Goal: Use online tool/utility

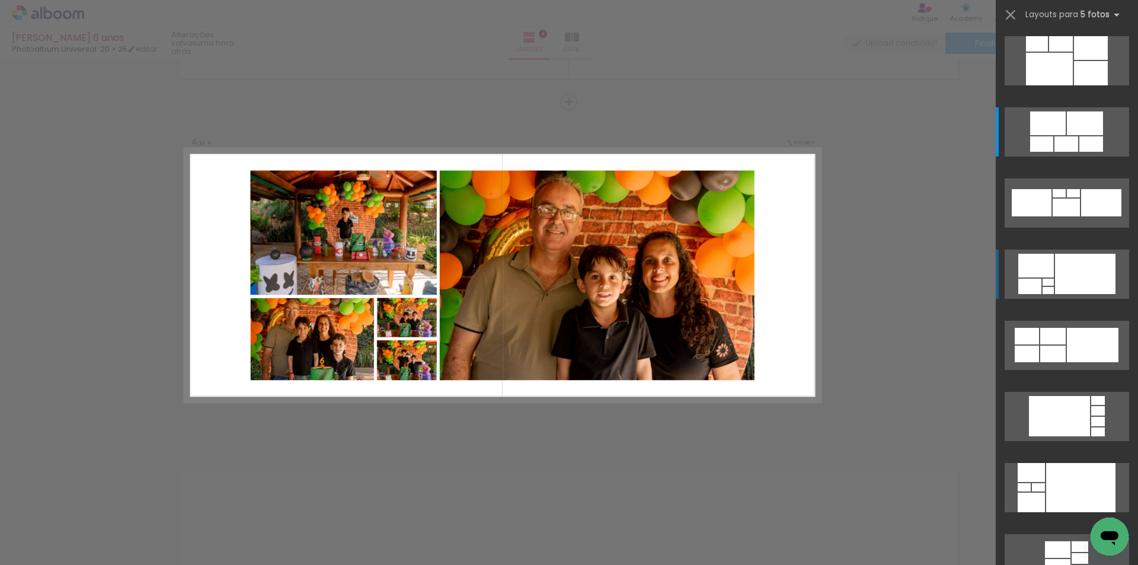
scroll to position [1351, 0]
click at [1047, 269] on div at bounding box center [1036, 266] width 36 height 24
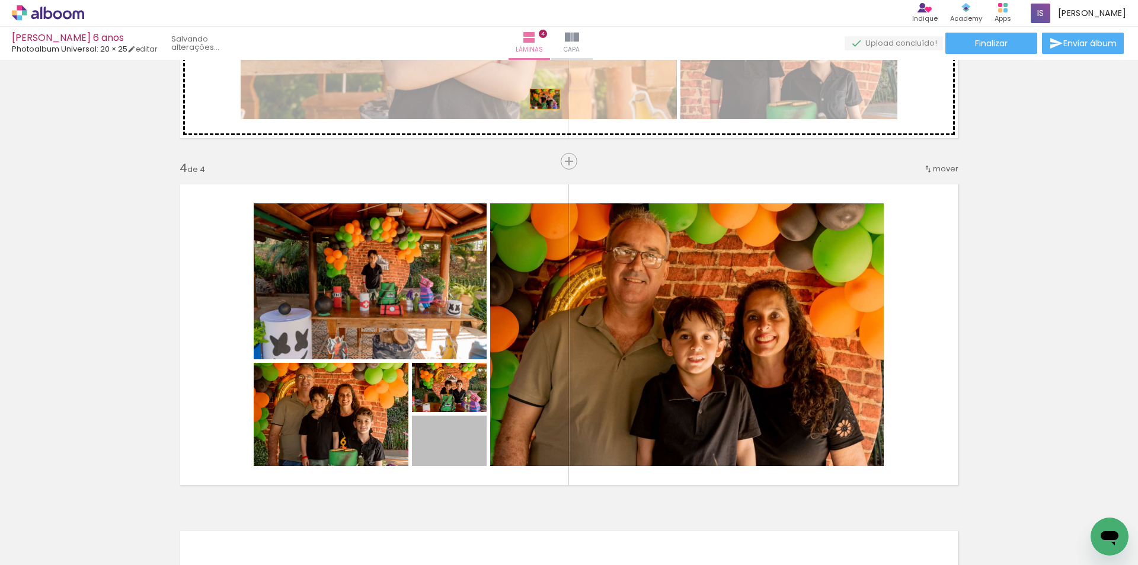
drag, startPoint x: 473, startPoint y: 381, endPoint x: 541, endPoint y: 99, distance: 290.1
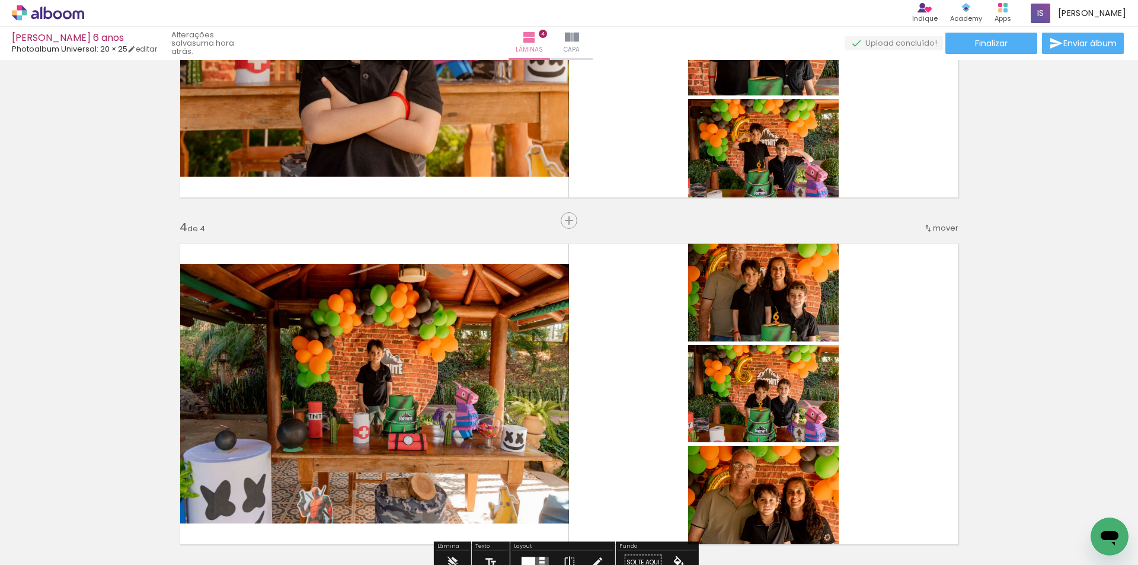
scroll to position [721, 0]
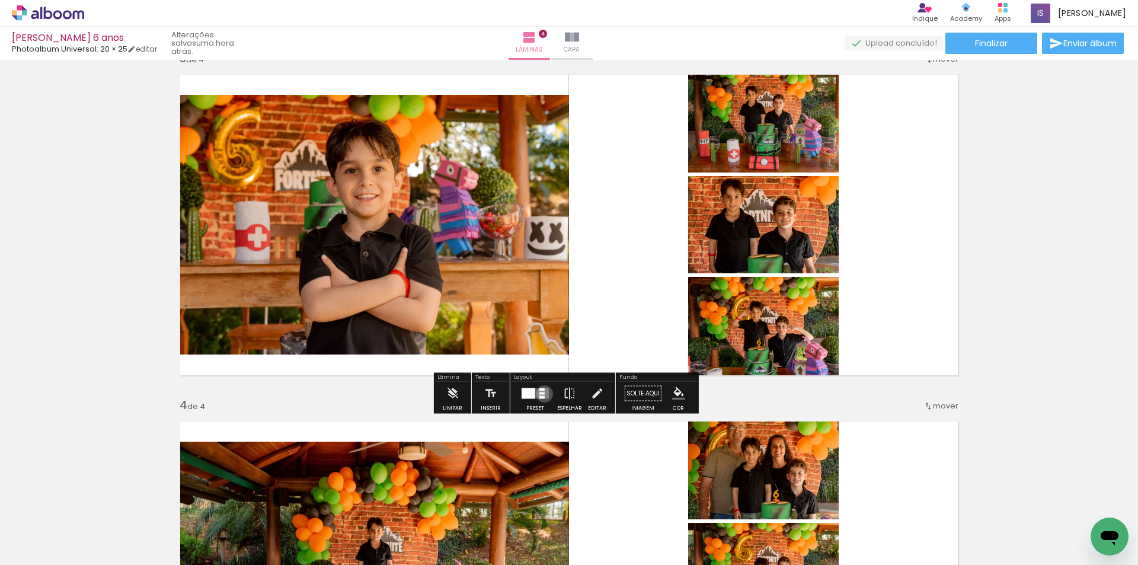
click at [542, 394] on div at bounding box center [541, 393] width 5 height 2
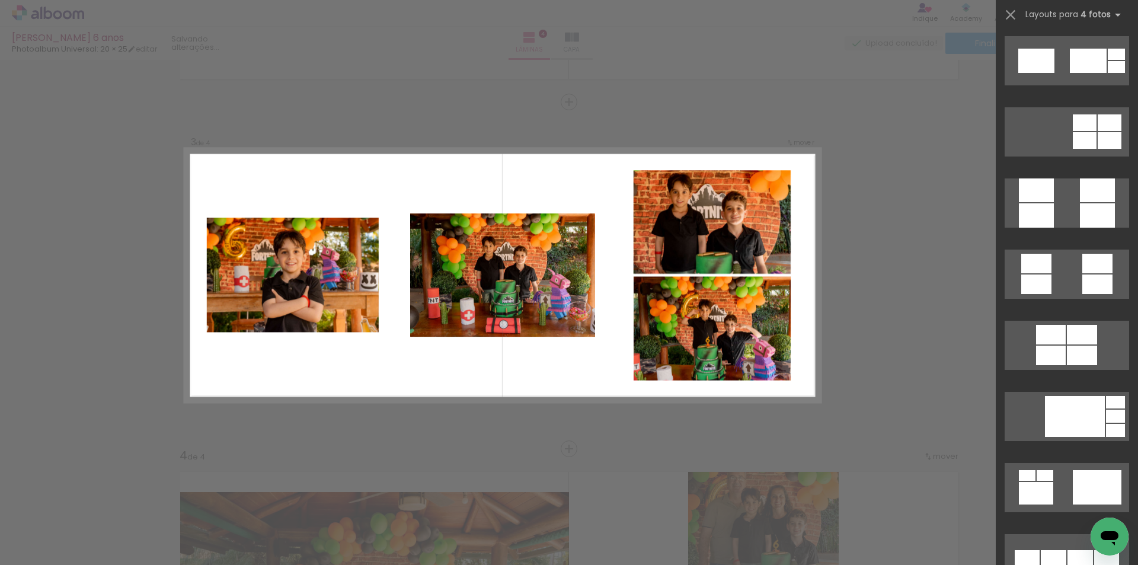
scroll to position [3615, 0]
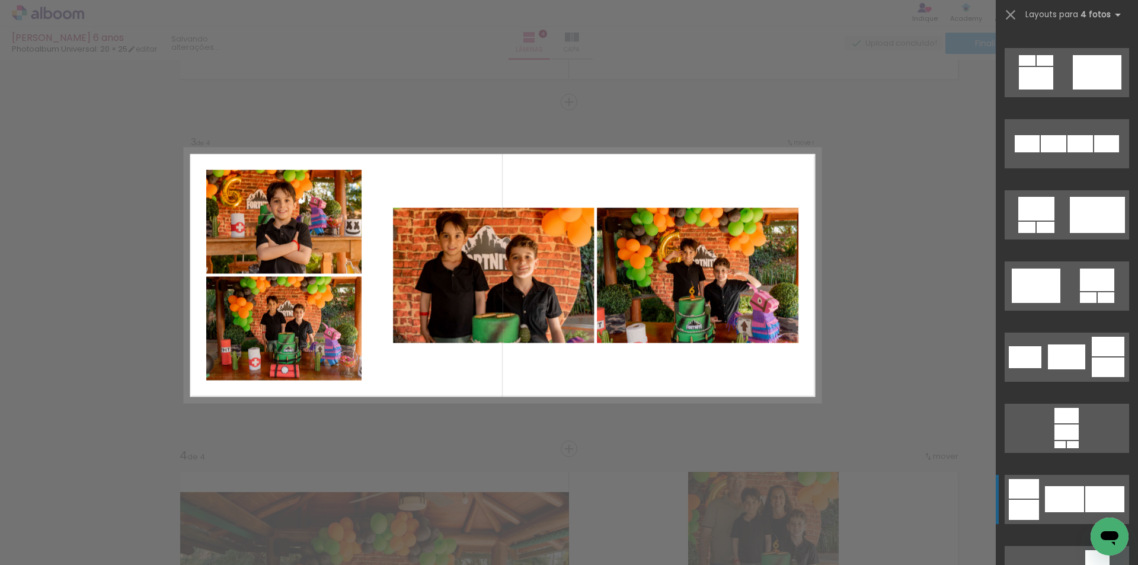
click at [1025, 503] on div at bounding box center [1024, 510] width 30 height 20
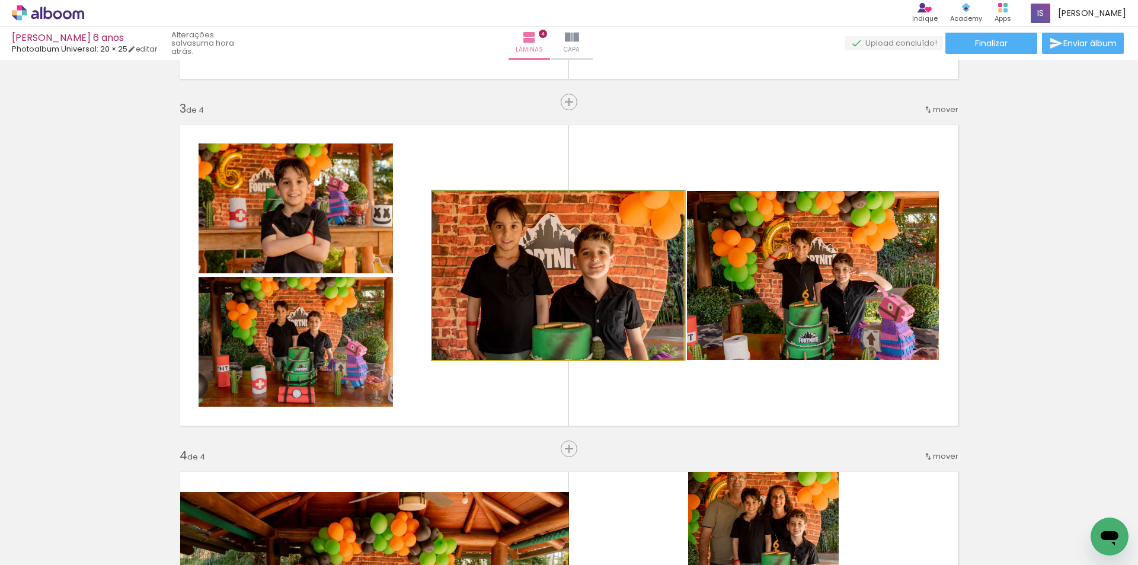
drag, startPoint x: 541, startPoint y: 274, endPoint x: 580, endPoint y: 274, distance: 39.7
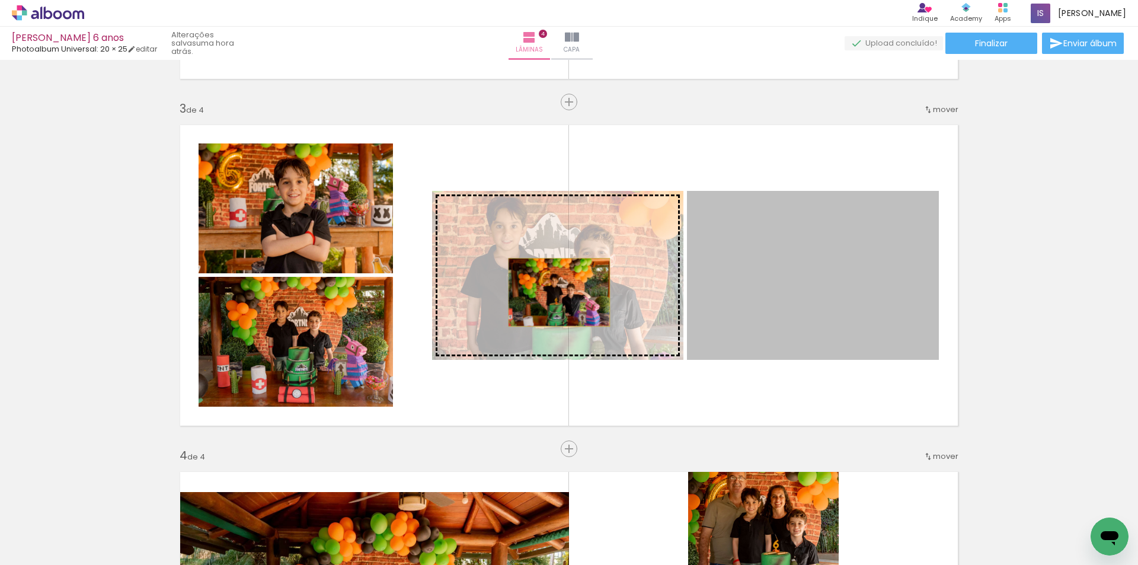
drag, startPoint x: 749, startPoint y: 281, endPoint x: 555, endPoint y: 292, distance: 194.7
click at [0, 0] on slot at bounding box center [0, 0] width 0 height 0
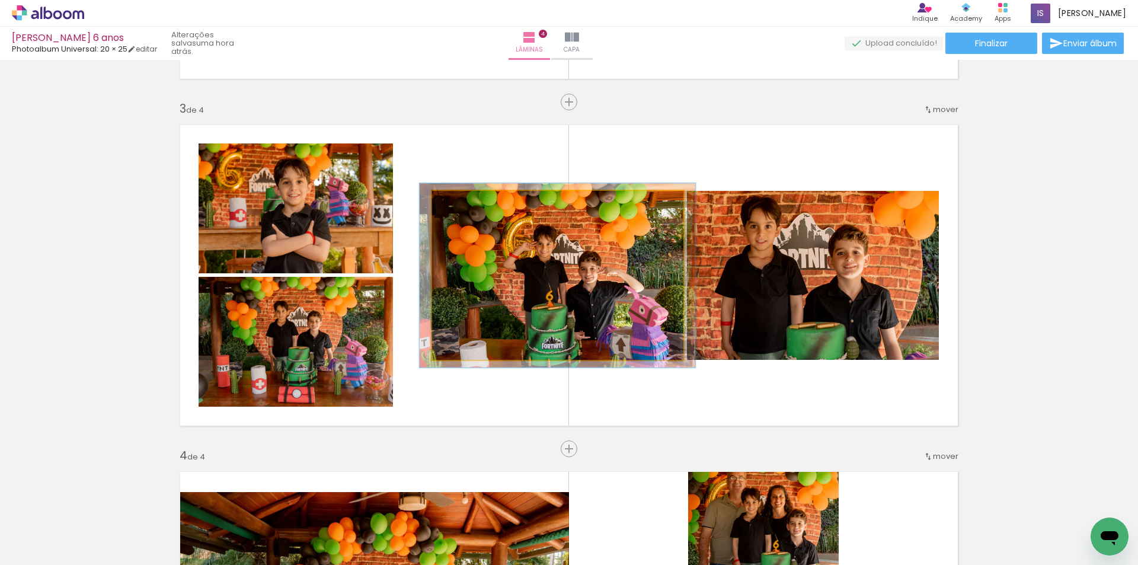
type paper-slider "109"
click at [458, 202] on div at bounding box center [463, 203] width 11 height 11
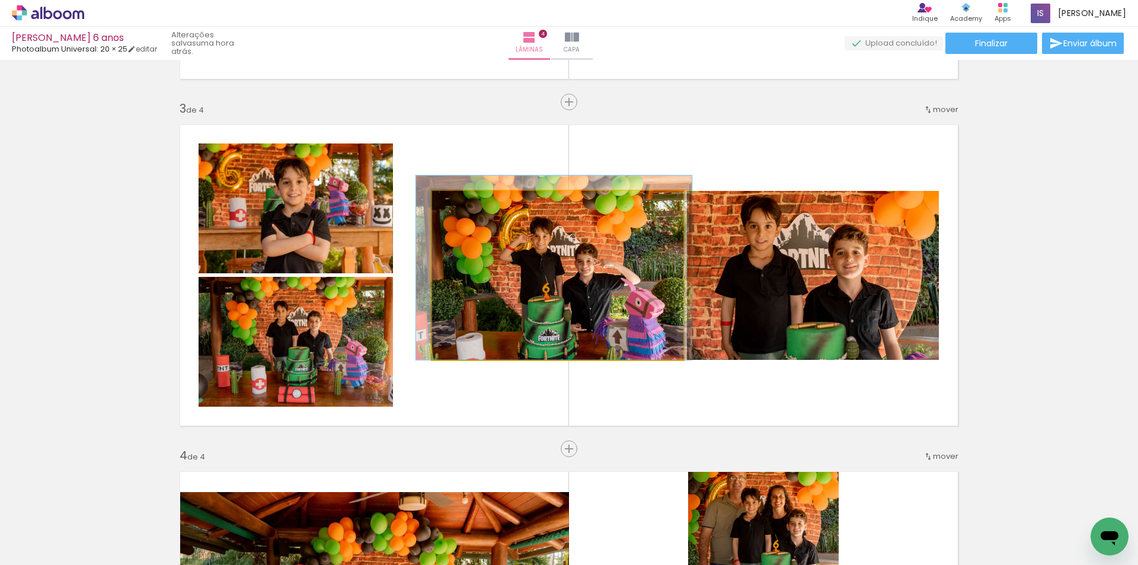
drag, startPoint x: 485, startPoint y: 281, endPoint x: 482, endPoint y: 257, distance: 24.0
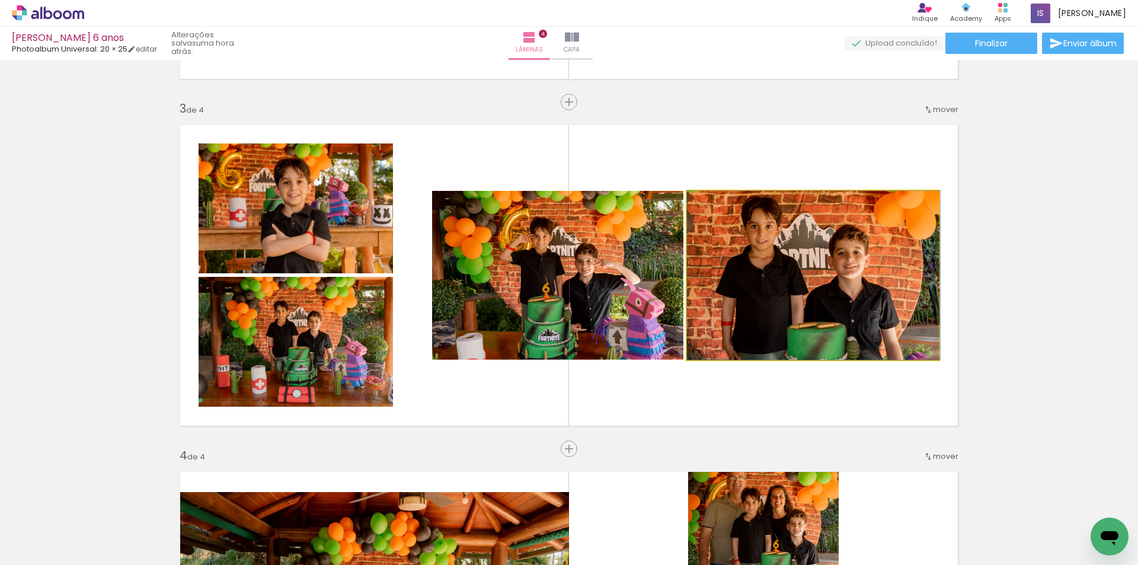
drag, startPoint x: 862, startPoint y: 311, endPoint x: 877, endPoint y: 323, distance: 19.4
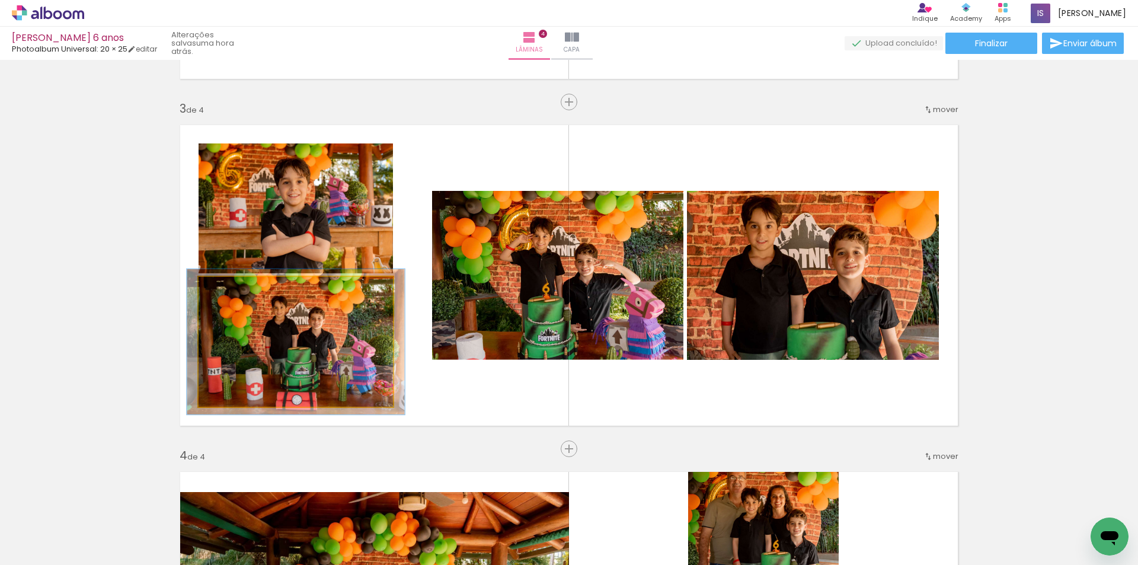
type paper-slider "112"
click at [226, 287] on div at bounding box center [231, 289] width 11 height 11
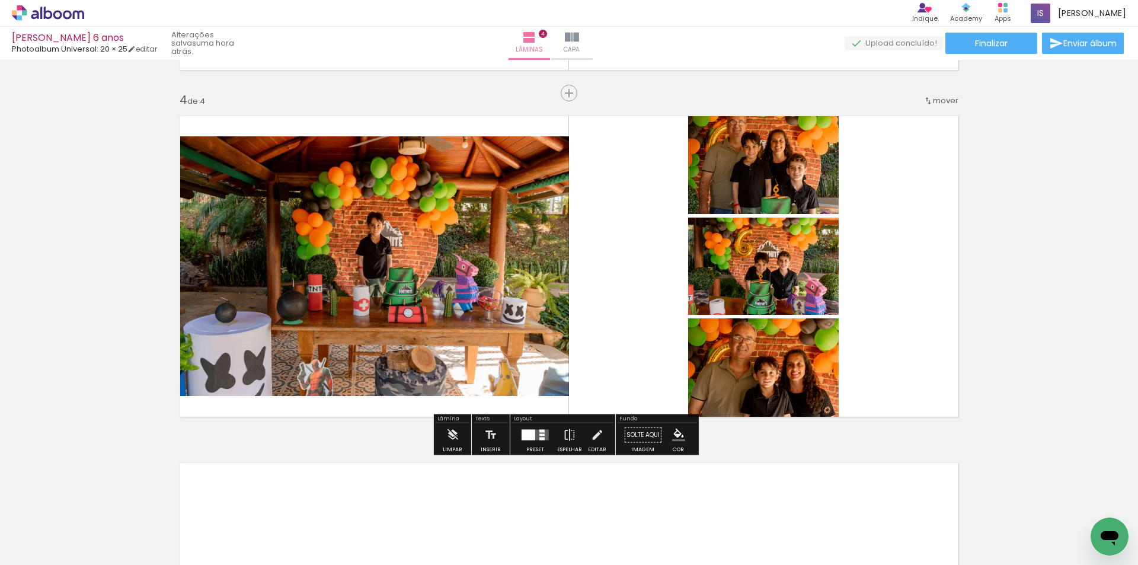
scroll to position [1086, 0]
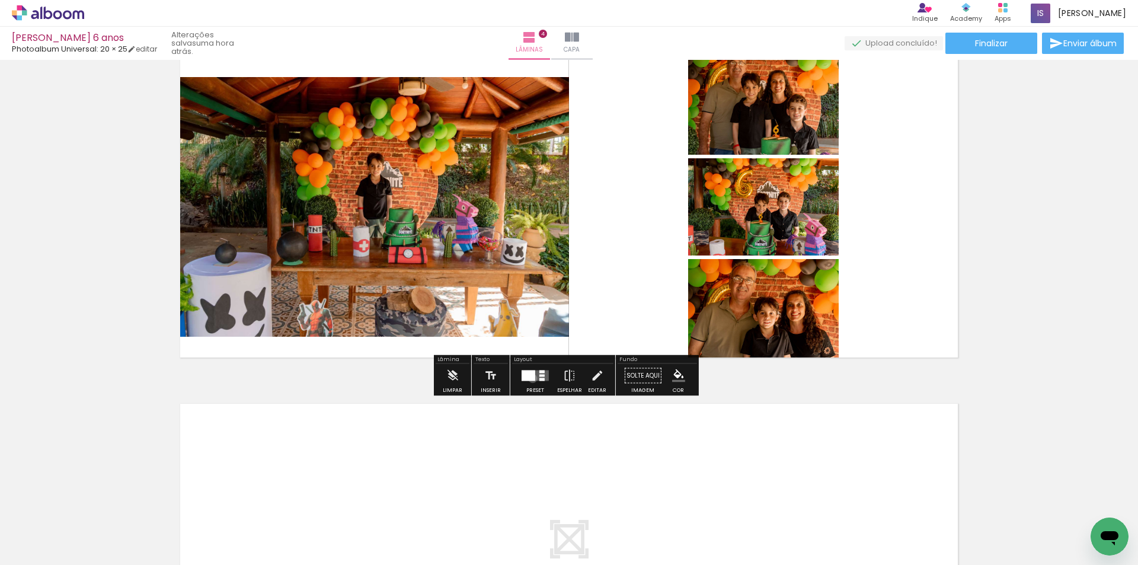
click at [530, 378] on div at bounding box center [529, 375] width 14 height 11
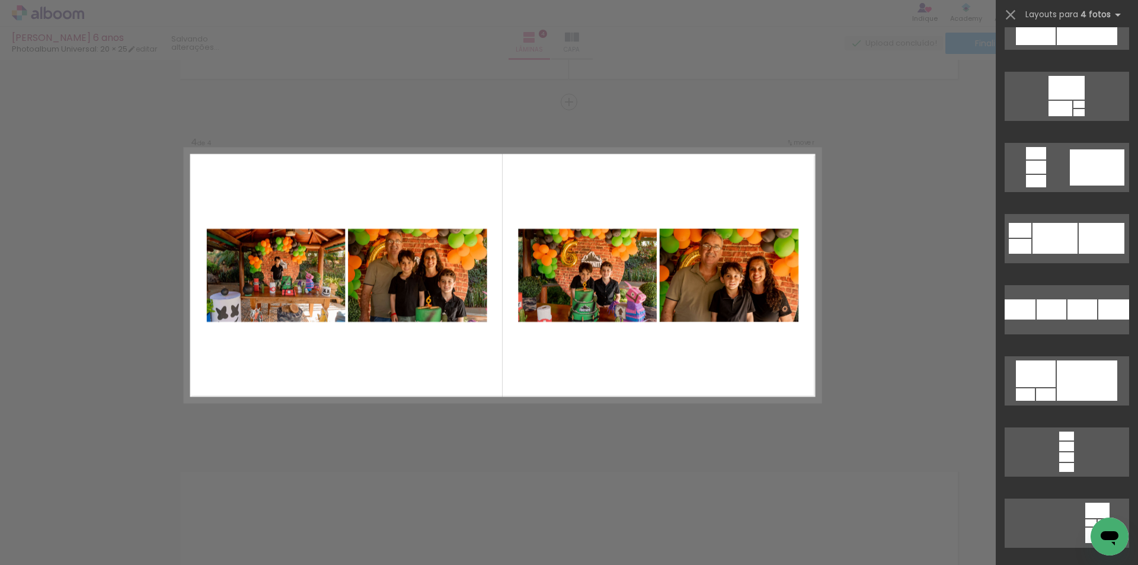
scroll to position [5156, 0]
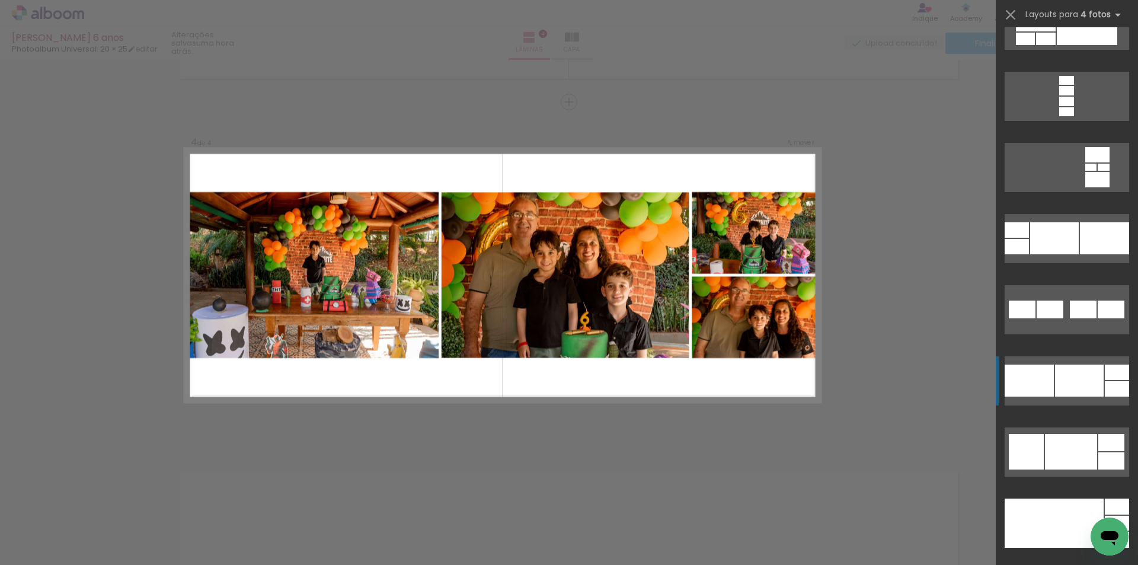
click at [1065, 389] on div at bounding box center [1079, 380] width 49 height 32
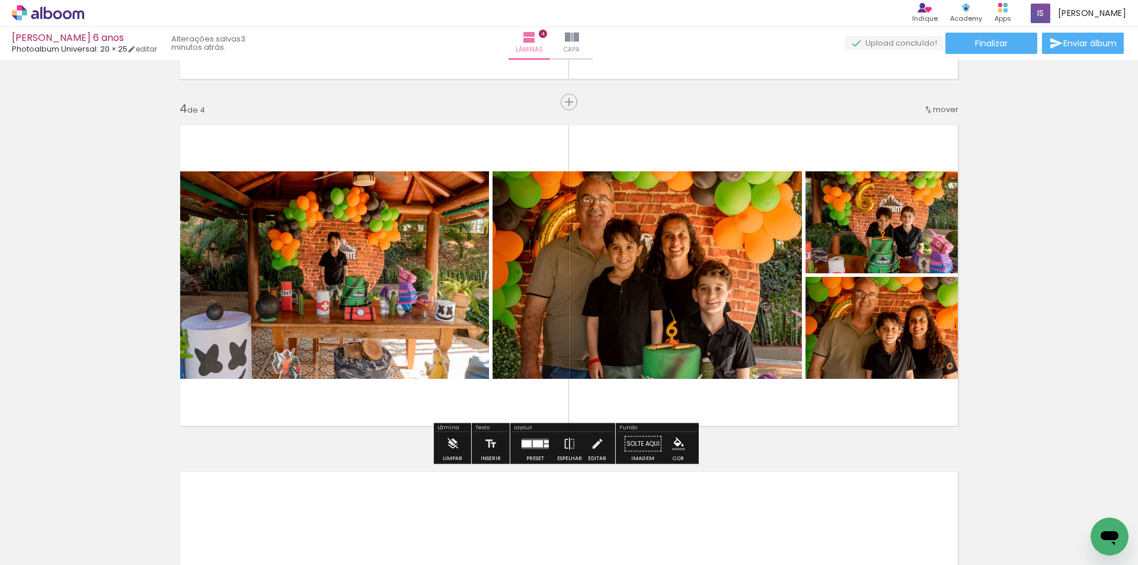
scroll to position [576, 0]
